Goal: Find specific page/section: Find specific page/section

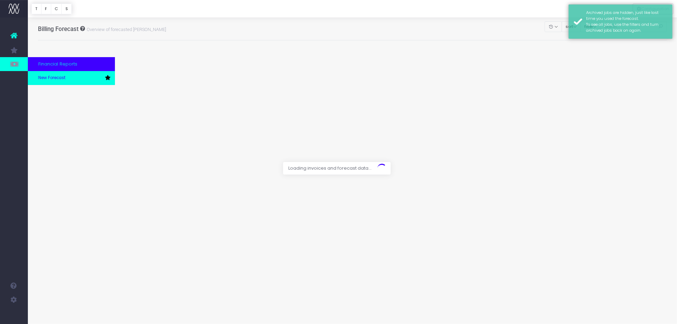
click at [36, 79] on link "New Forecast" at bounding box center [71, 78] width 87 height 14
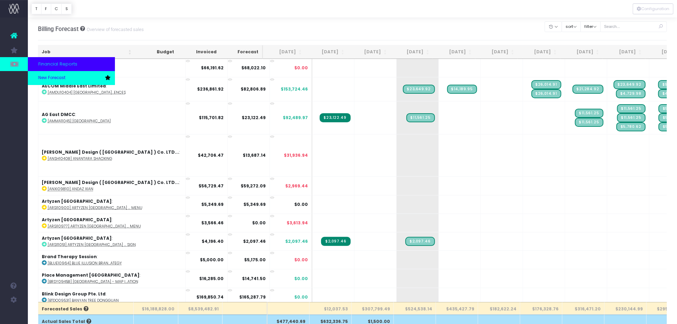
click at [46, 82] on link "New Forecast" at bounding box center [71, 78] width 87 height 14
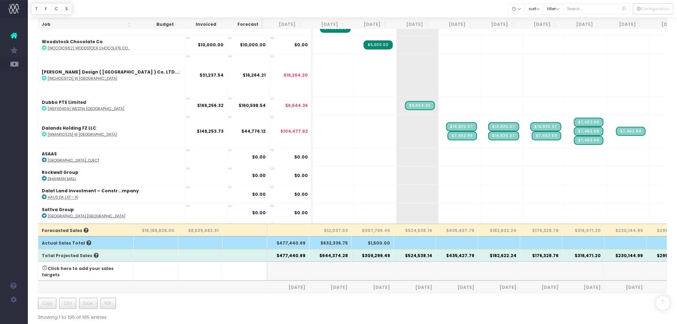
scroll to position [55, 0]
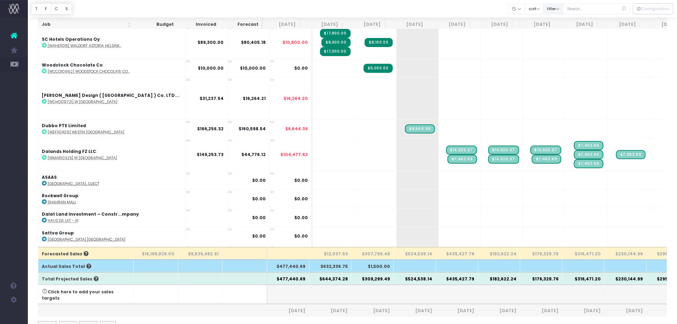
click at [561, 7] on button "filter" at bounding box center [554, 8] width 20 height 11
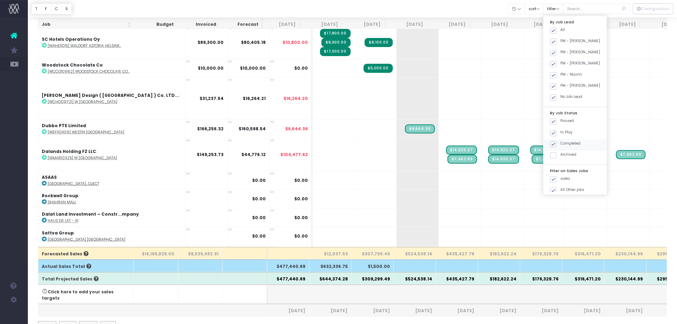
click at [557, 143] on span at bounding box center [554, 144] width 6 height 6
click at [561, 143] on input "Completed" at bounding box center [563, 143] width 5 height 5
checkbox input "false"
click at [557, 122] on span at bounding box center [554, 121] width 6 height 6
click at [561, 122] on input "Paused" at bounding box center [563, 120] width 5 height 5
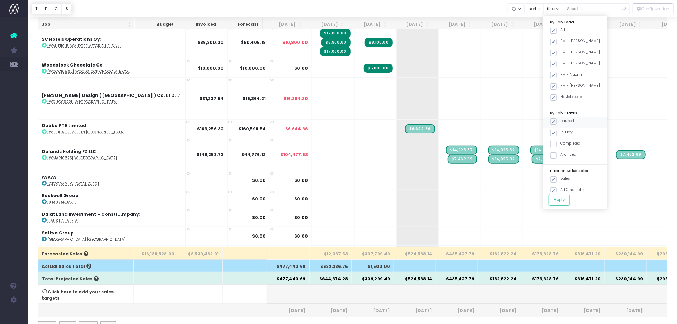
checkbox input "false"
click at [566, 201] on button "Apply" at bounding box center [559, 200] width 21 height 12
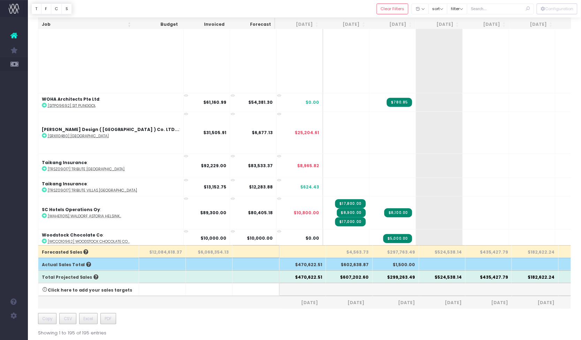
scroll to position [2815, 0]
